Goal: Information Seeking & Learning: Learn about a topic

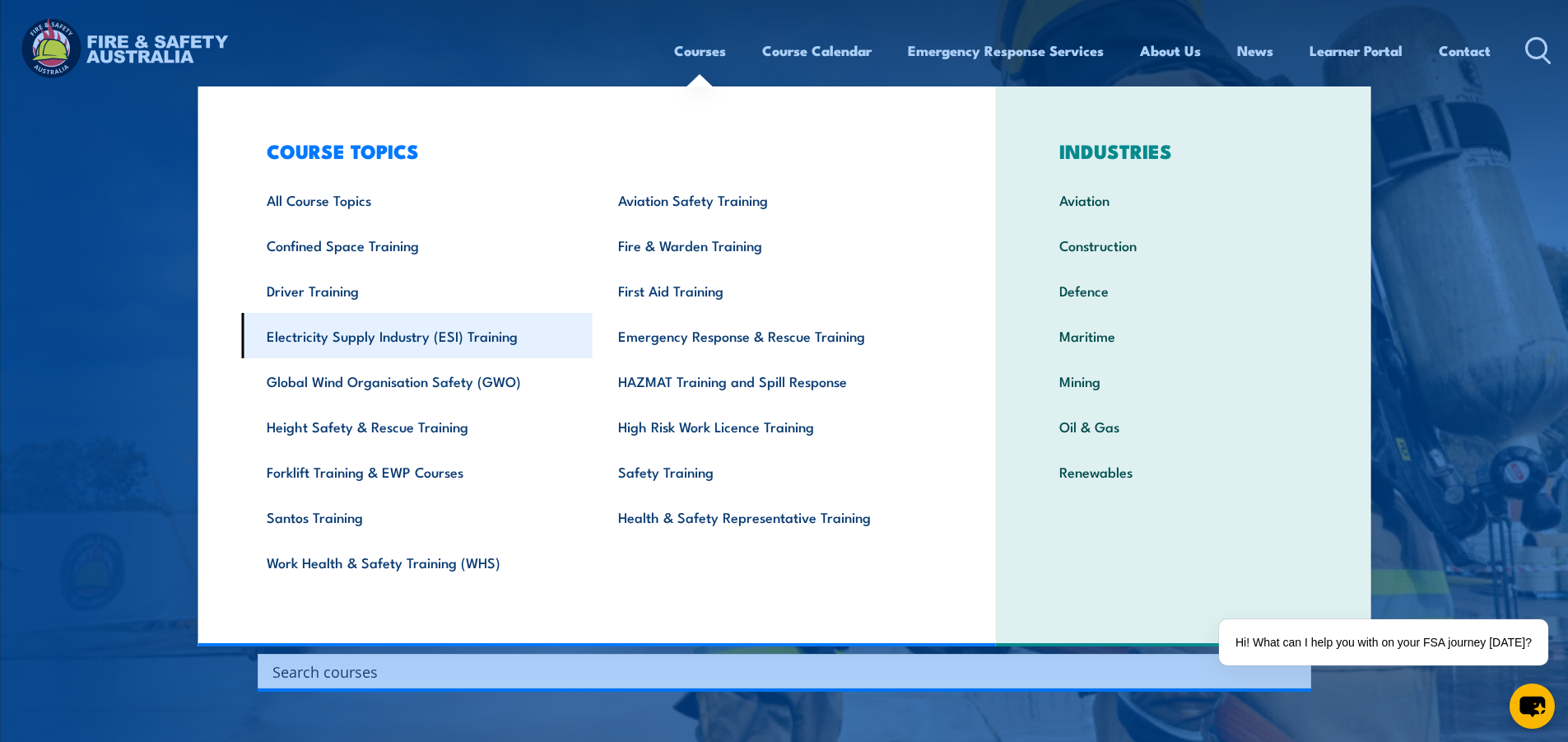
click at [423, 345] on link "Electricity Supply Industry (ESI) Training" at bounding box center [417, 336] width 352 height 46
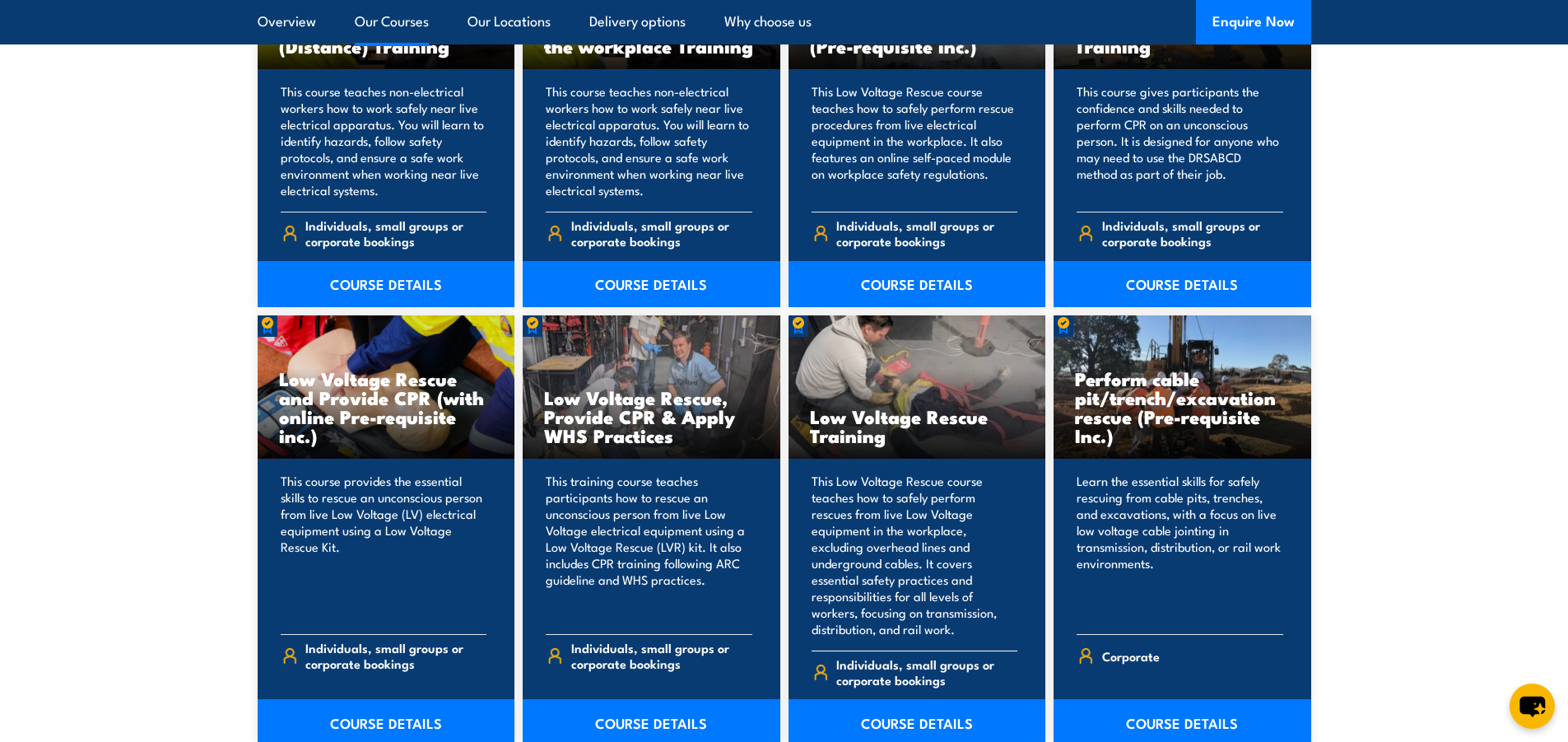
scroll to position [1482, 0]
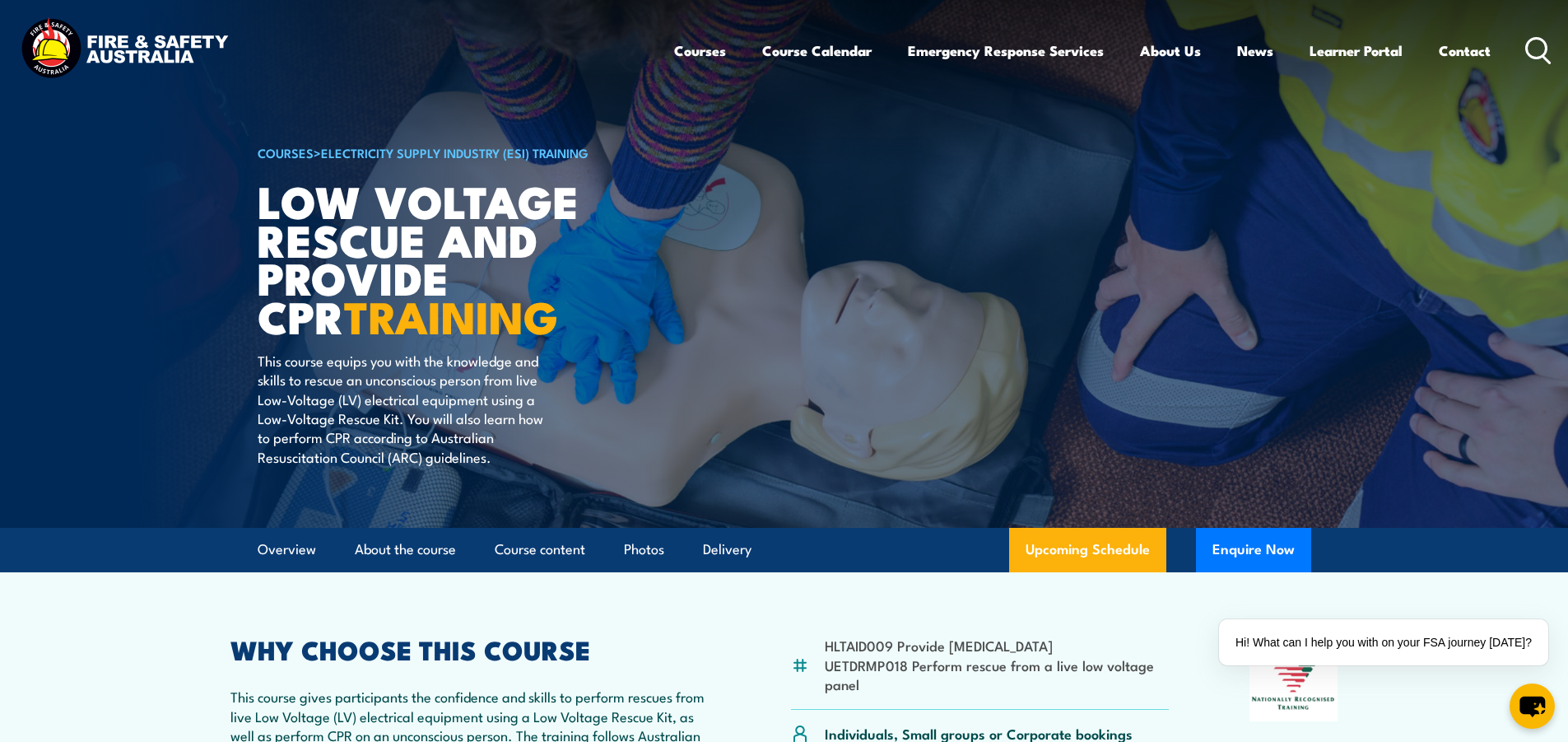
click at [1184, 271] on article "COURSES > Electricity Supply Industry (ESI) Training Low Voltage Rescue and Pro…" at bounding box center [784, 264] width 1054 height 528
click at [1459, 53] on link "Contact" at bounding box center [1464, 50] width 52 height 44
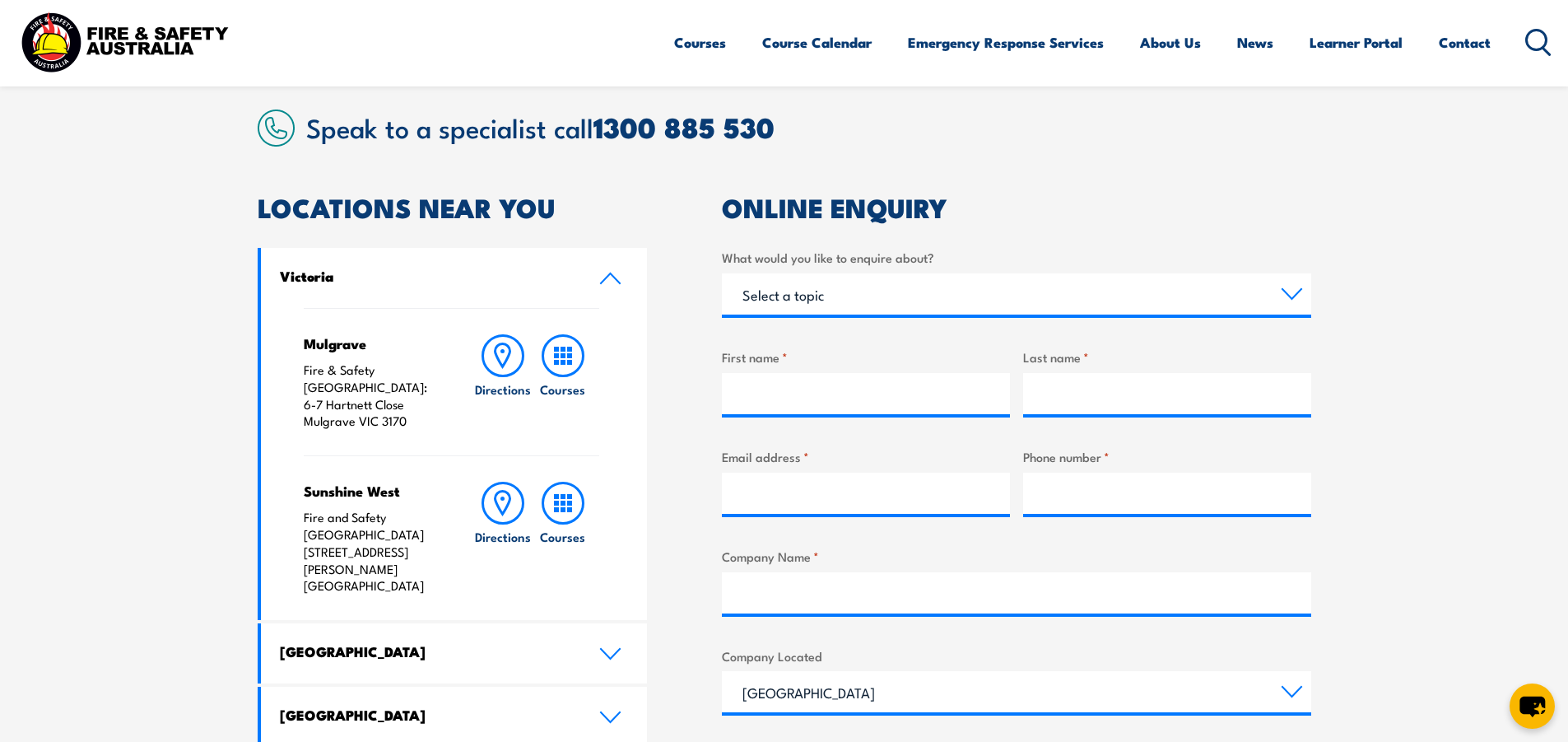
scroll to position [412, 0]
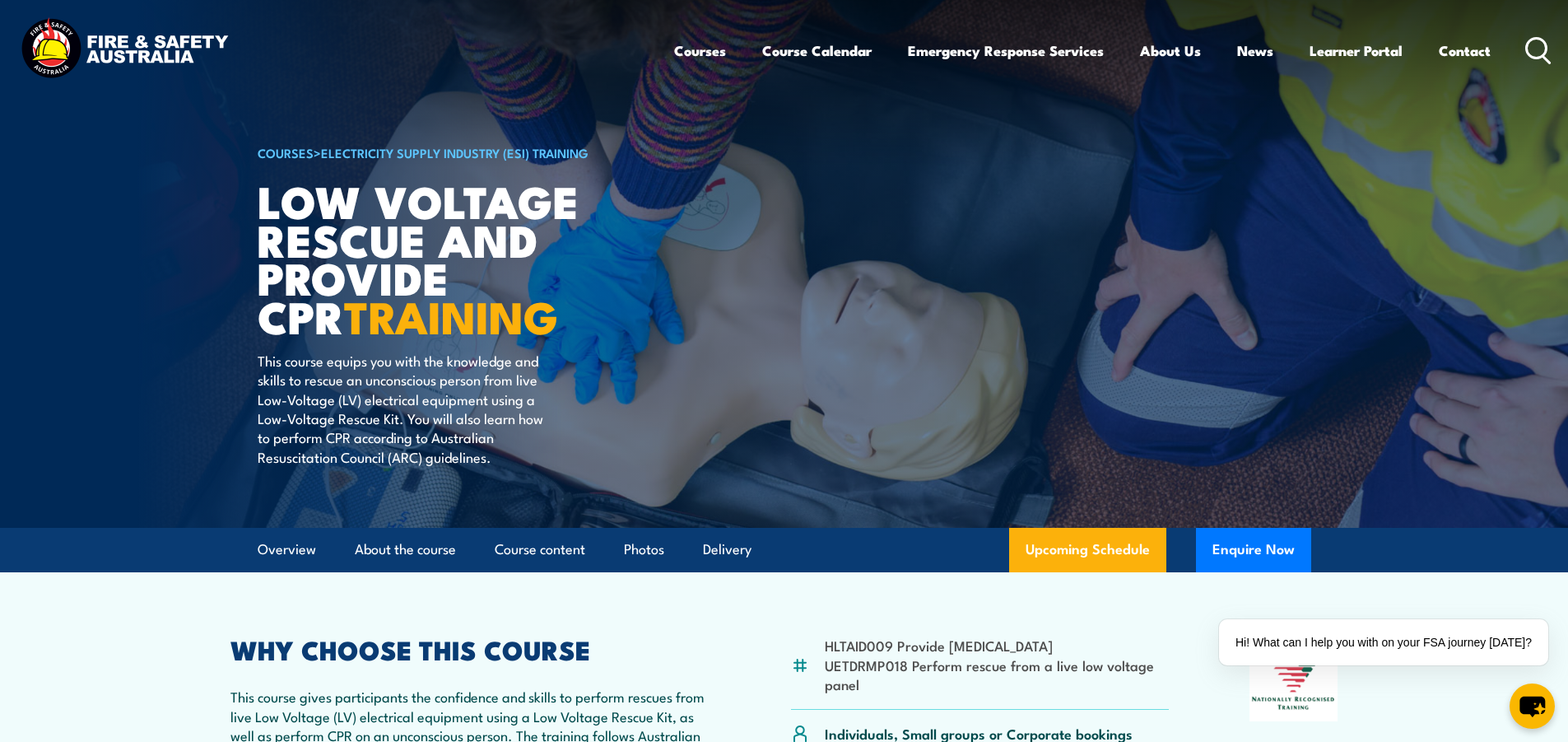
click at [1488, 440] on img at bounding box center [784, 264] width 1568 height 528
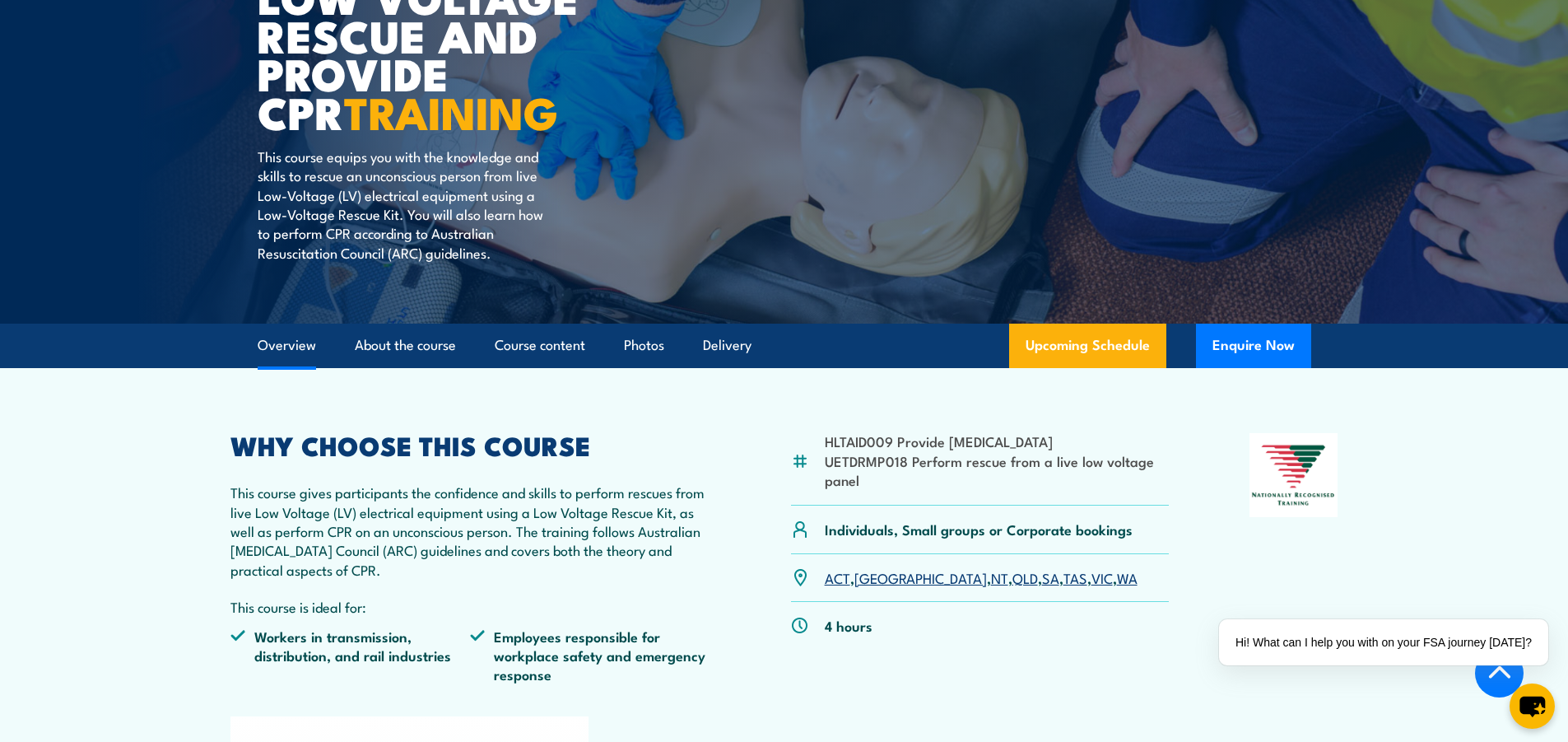
scroll to position [412, 0]
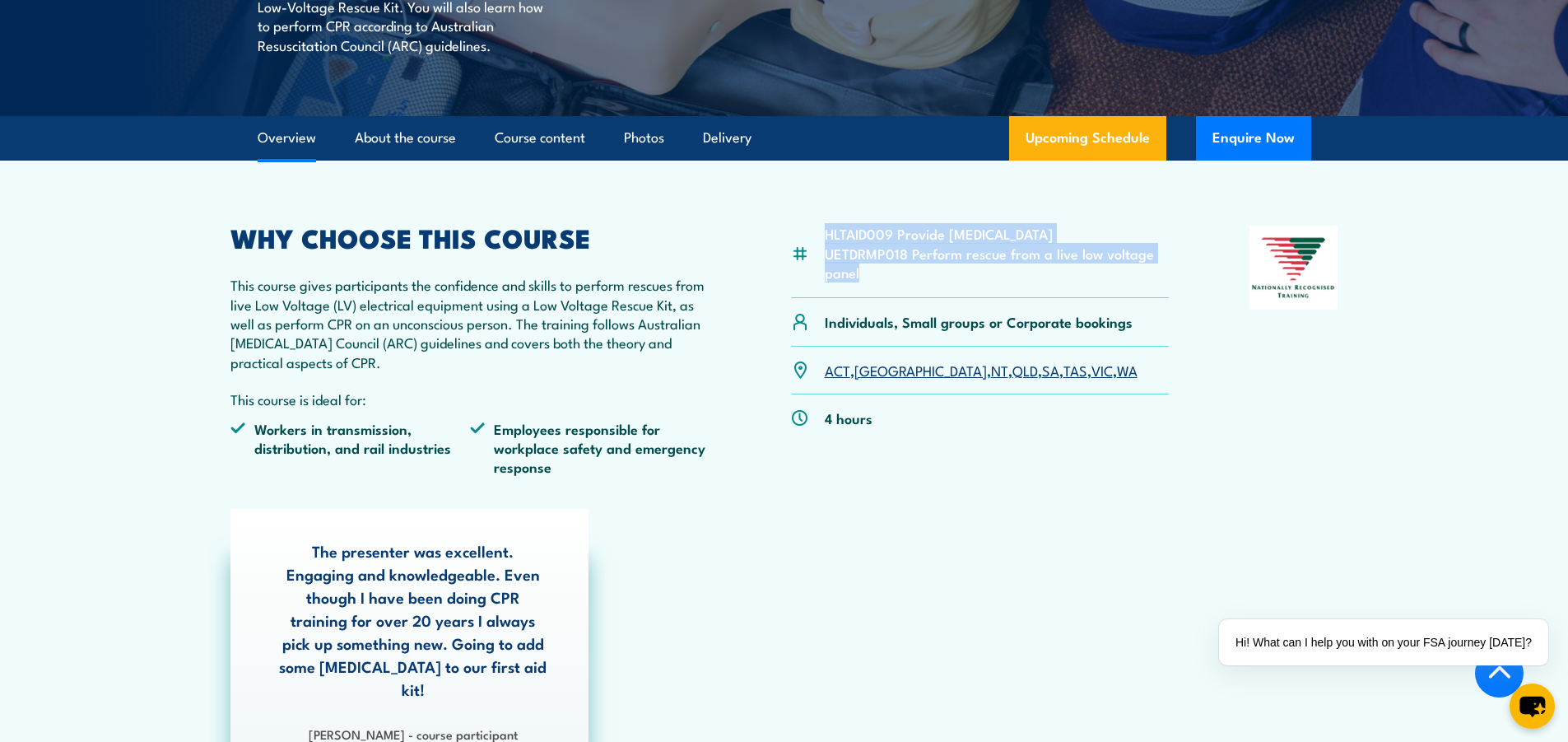
drag, startPoint x: 828, startPoint y: 237, endPoint x: 872, endPoint y: 284, distance: 64.4
click at [872, 284] on div "HLTAID009 Provide Cardiopulmonary Resuscitation UETDRMP018 Perform rescue from …" at bounding box center [980, 262] width 378 height 72
drag, startPoint x: 858, startPoint y: 276, endPoint x: 825, endPoint y: 235, distance: 52.6
click at [825, 235] on ul "HLTAID009 Provide Cardiopulmonary Resuscitation UETDRMP018 Perform rescue from …" at bounding box center [997, 253] width 345 height 58
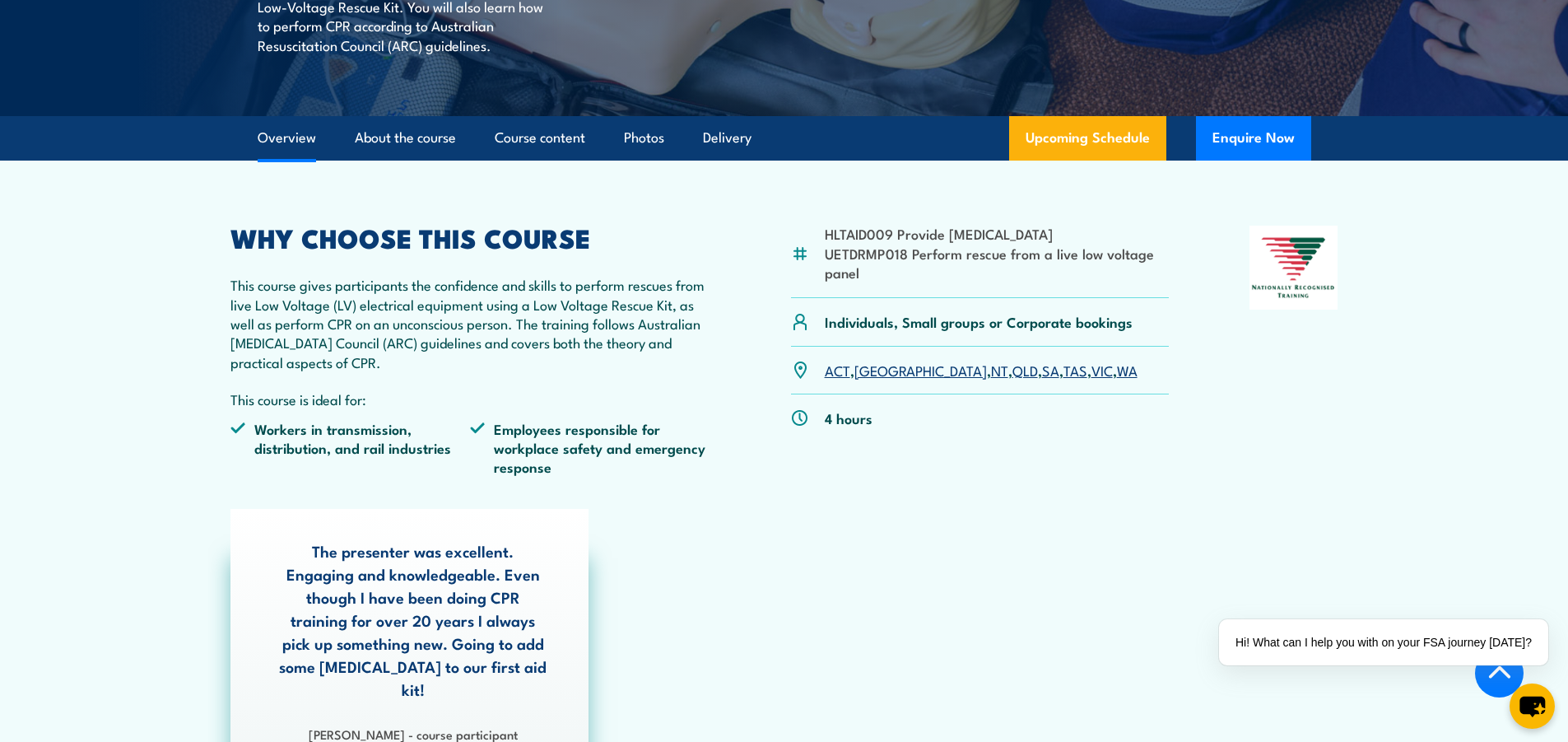
click at [885, 426] on div "4 hours" at bounding box center [980, 418] width 378 height 47
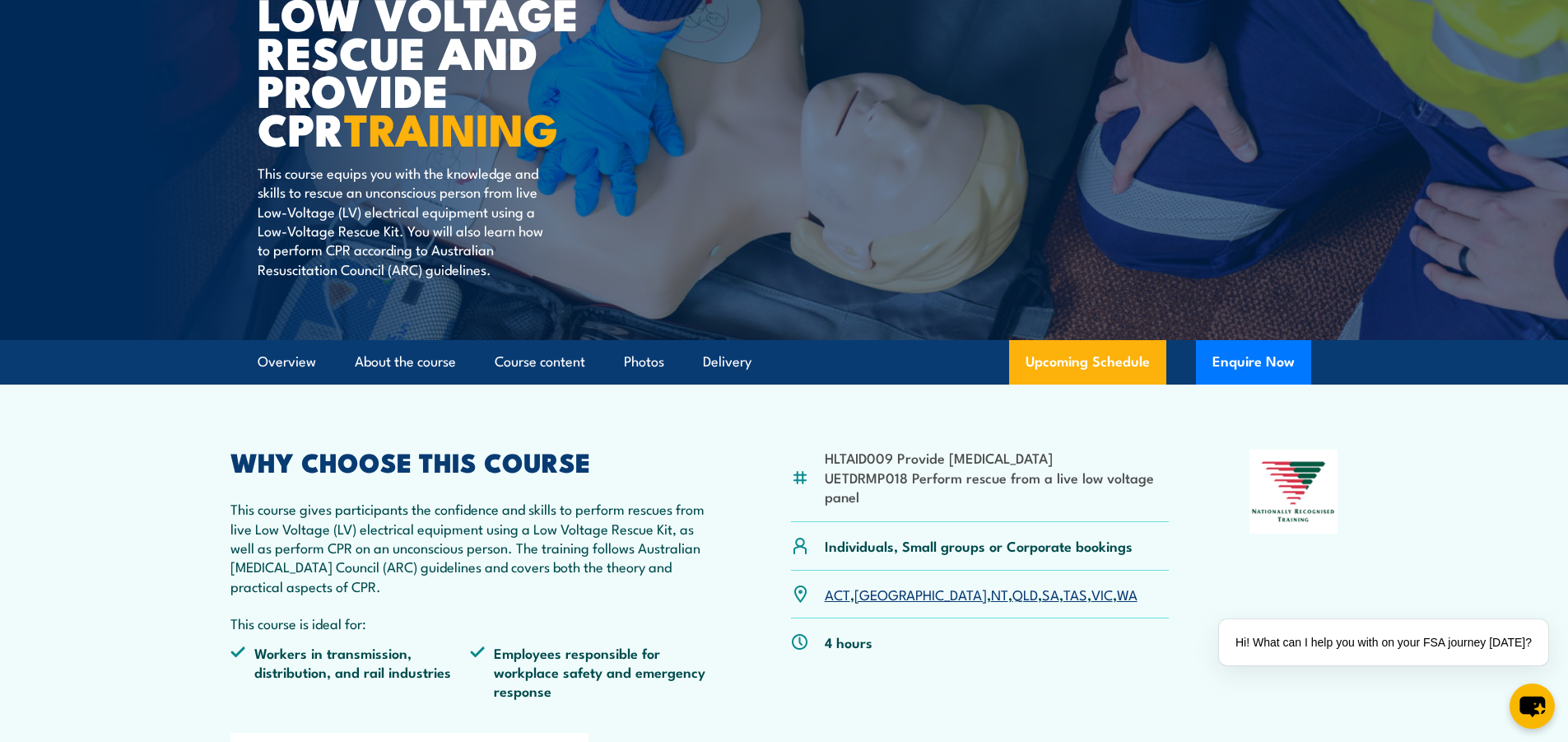
scroll to position [247, 0]
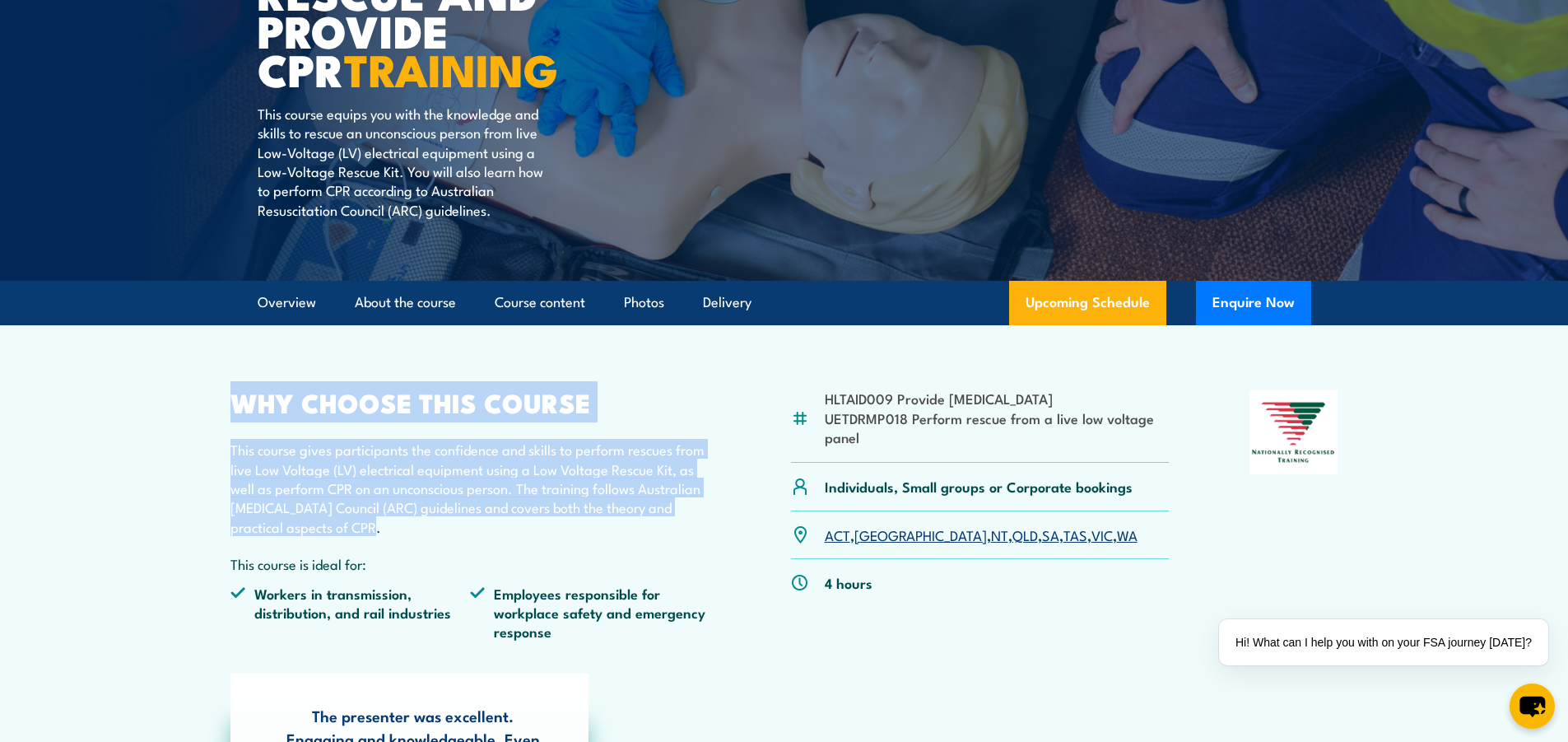
drag, startPoint x: 230, startPoint y: 400, endPoint x: 383, endPoint y: 536, distance: 204.7
click at [383, 536] on div "WHY CHOOSE THIS COURSE This course gives participants the confidence and skills…" at bounding box center [471, 521] width 481 height 264
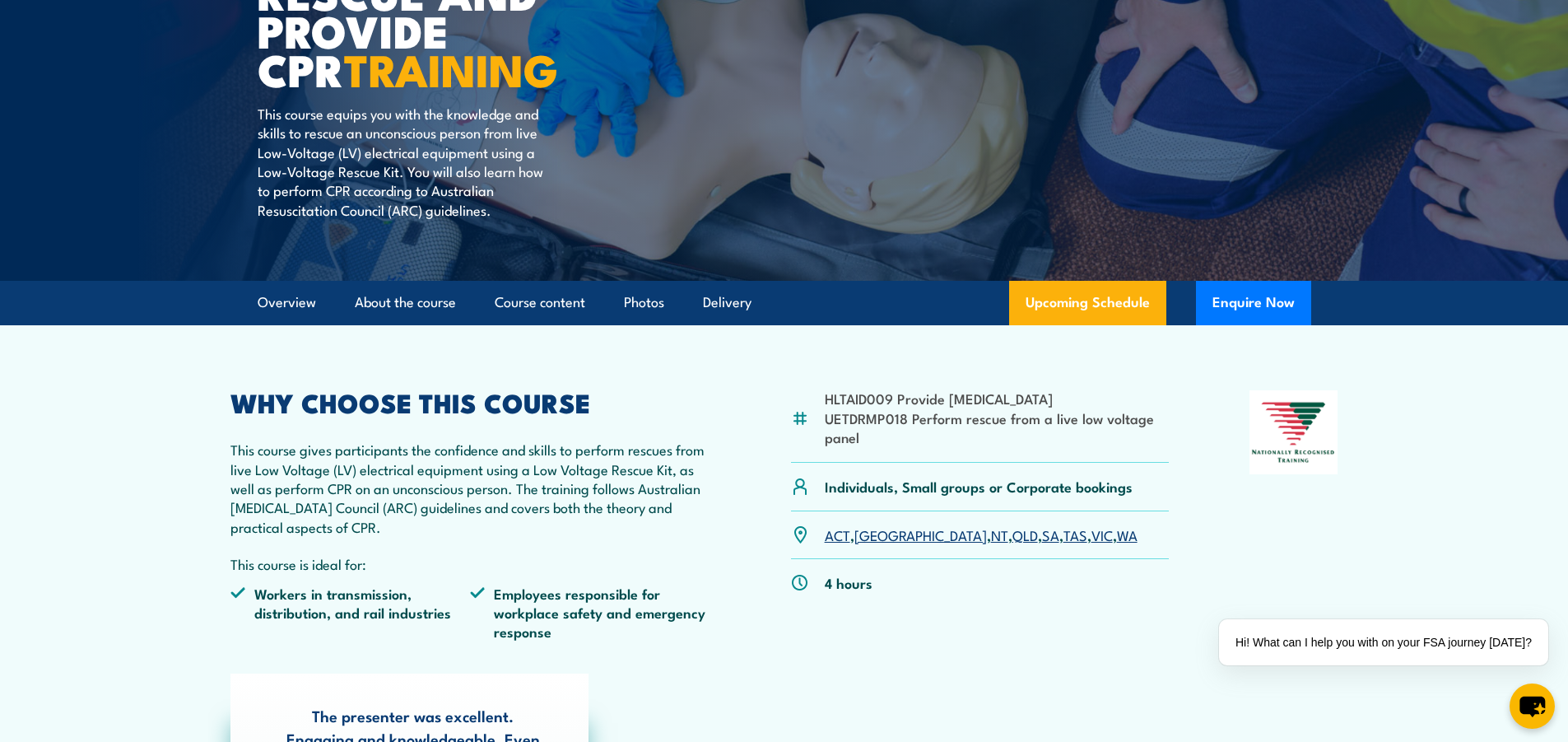
click at [979, 631] on div "HLTAID009 Provide Cardiopulmonary Resuscitation UETDRMP018 Perform rescue from …" at bounding box center [980, 521] width 378 height 264
